Goal: Task Accomplishment & Management: Use online tool/utility

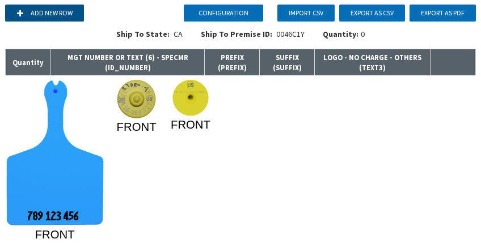
click at [50, 5] on button "Add new row" at bounding box center [44, 13] width 79 height 17
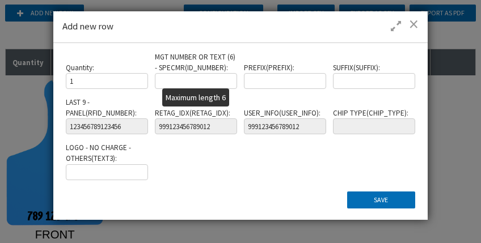
click at [214, 77] on input "text" at bounding box center [196, 81] width 82 height 16
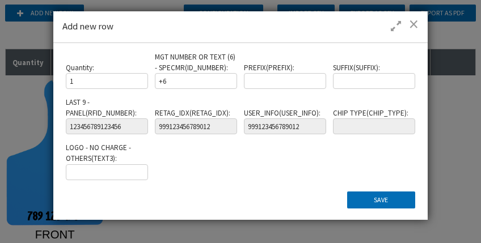
type input "+"
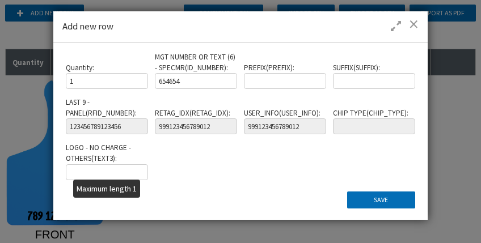
type input "654654"
click at [133, 172] on input "text" at bounding box center [107, 173] width 82 height 16
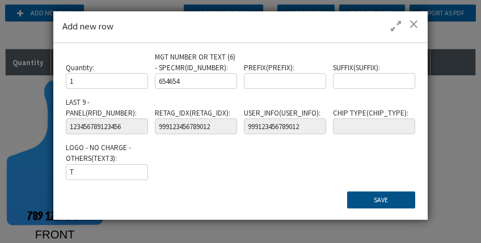
type input "T"
click at [383, 200] on button "Save" at bounding box center [381, 200] width 68 height 17
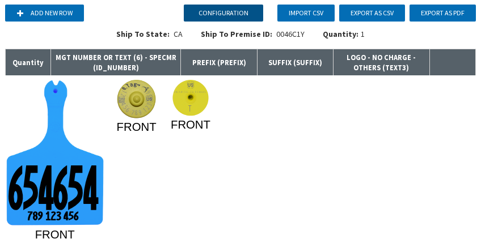
click at [247, 14] on button "Configuration" at bounding box center [223, 13] width 79 height 17
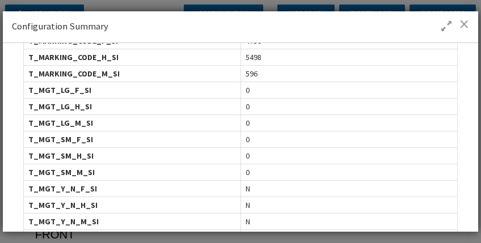
scroll to position [681, 0]
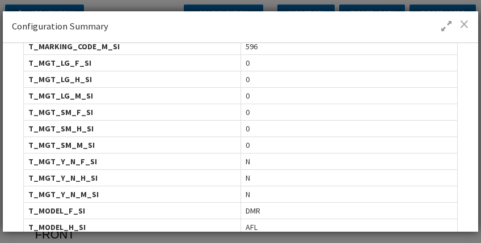
click at [466, 22] on span at bounding box center [465, 23] width 10 height 11
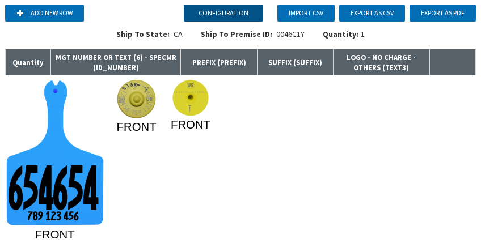
click at [213, 9] on button "Configuration" at bounding box center [223, 13] width 79 height 17
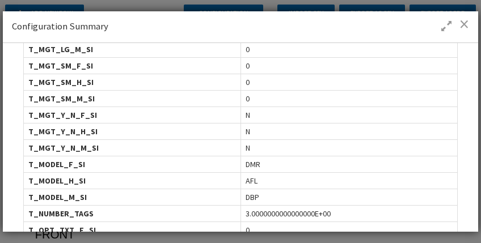
scroll to position [794, 0]
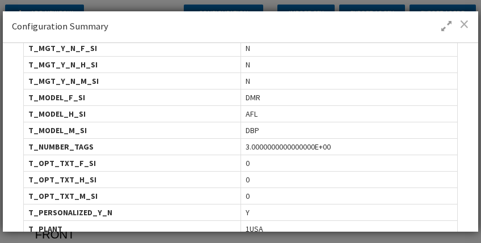
click at [464, 20] on span at bounding box center [465, 23] width 10 height 11
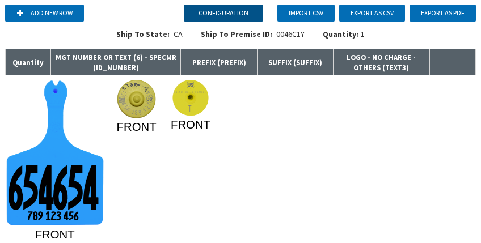
click at [225, 15] on button "Configuration" at bounding box center [223, 13] width 79 height 17
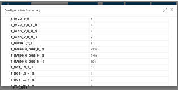
scroll to position [567, 0]
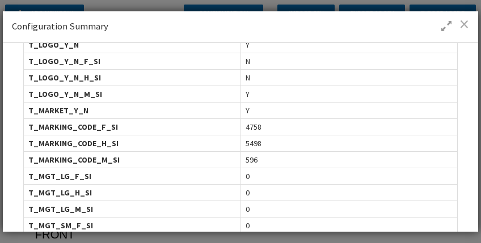
click at [466, 23] on span at bounding box center [465, 23] width 10 height 11
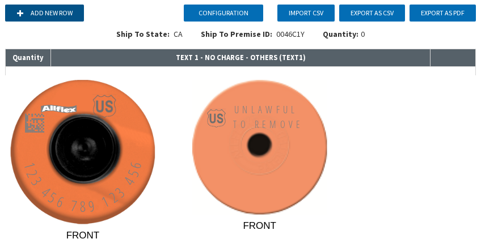
click at [39, 16] on button "Add new row" at bounding box center [44, 13] width 79 height 17
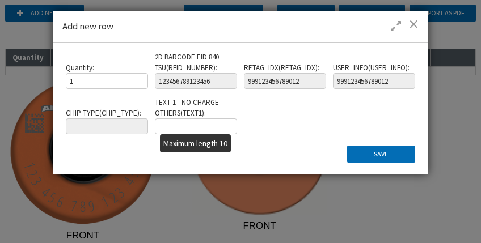
click at [181, 127] on input "text" at bounding box center [196, 127] width 82 height 16
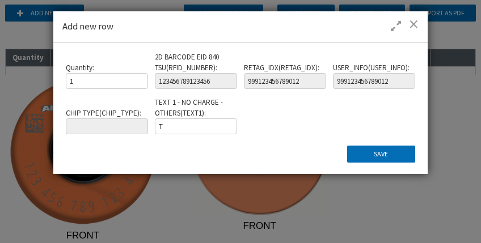
type input "T"
click at [407, 154] on button "Save" at bounding box center [381, 154] width 68 height 17
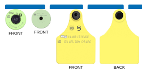
click at [20, 15] on rect at bounding box center [20, 15] width 2 height 2
